Goal: Task Accomplishment & Management: Use online tool/utility

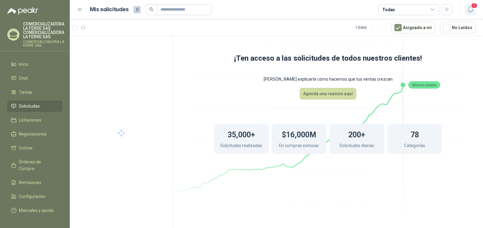
click at [470, 7] on icon "button" at bounding box center [470, 10] width 8 height 8
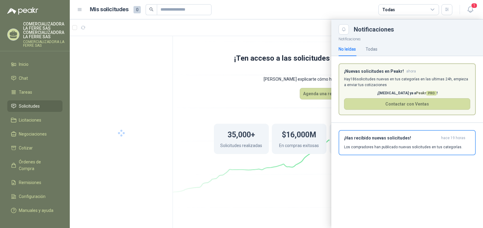
click at [371, 82] on p "Hay 186 solicitudes nuevas en tus categorías en las ultimas 24h, empieza a envi…" at bounding box center [407, 82] width 126 height 12
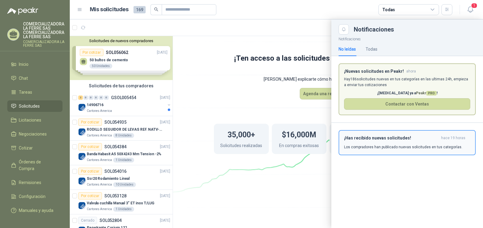
click at [376, 144] on div "¡Has recibido nuevas solicitudes! hace 19 horas Los compradores han publicado n…" at bounding box center [407, 142] width 126 height 14
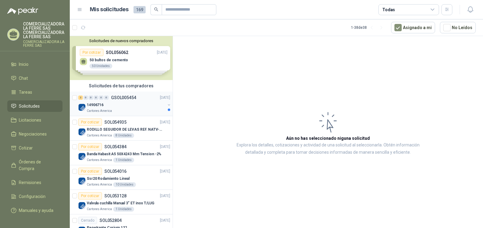
click at [122, 108] on div "14906716" at bounding box center [126, 104] width 79 height 7
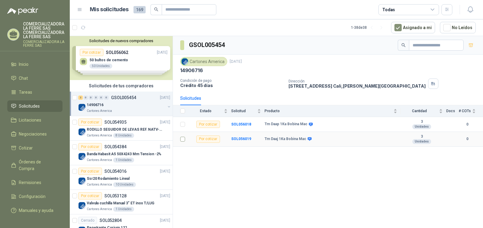
click at [179, 141] on td at bounding box center [181, 139] width 16 height 15
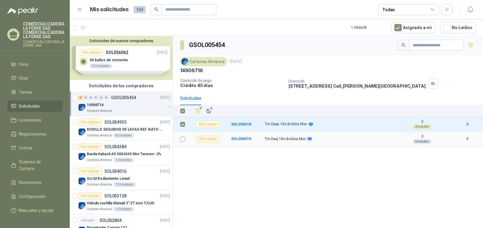
click at [185, 142] on td at bounding box center [181, 139] width 16 height 15
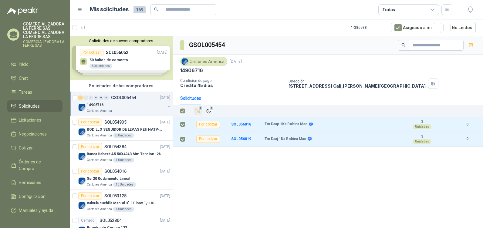
click at [199, 112] on icon "Añadir" at bounding box center [197, 110] width 5 height 5
click at [18, 152] on link "Cotizar 2" at bounding box center [34, 148] width 55 height 12
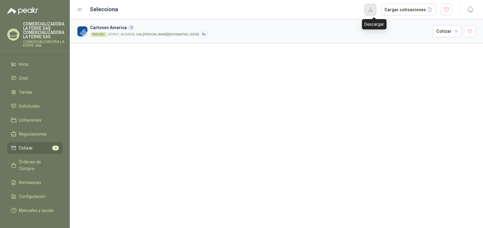
click at [371, 11] on button "button" at bounding box center [370, 10] width 12 height 12
click at [467, 33] on button "button" at bounding box center [469, 31] width 12 height 12
